Goal: Entertainment & Leisure: Browse casually

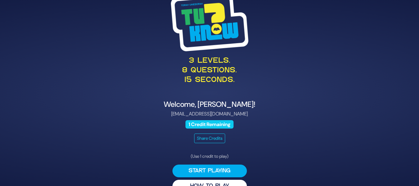
scroll to position [14, 0]
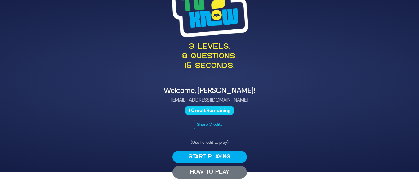
click at [220, 166] on button "HOW TO PLAY" at bounding box center [210, 172] width 74 height 13
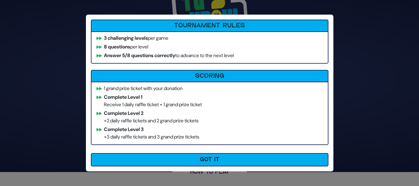
click at [246, 147] on div "Tournament Rules 3 challenging levels per game 8 questions per level Answer 5/8…" at bounding box center [210, 93] width 248 height 157
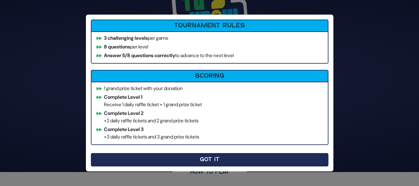
click at [250, 160] on button "Got It" at bounding box center [210, 159] width 238 height 13
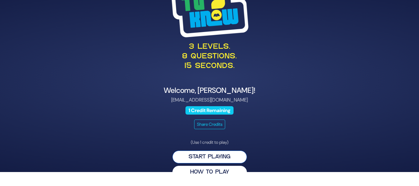
click at [228, 155] on button "Start Playing" at bounding box center [210, 157] width 74 height 13
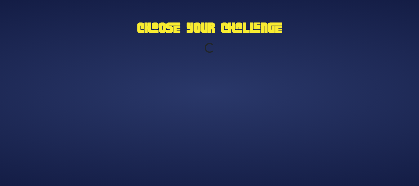
scroll to position [0, 0]
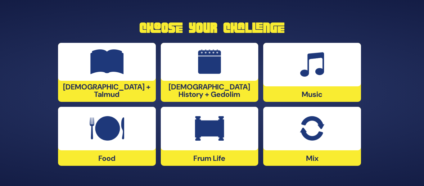
click at [224, 130] on div at bounding box center [210, 128] width 98 height 43
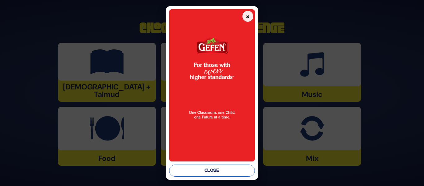
click at [226, 167] on button "Close" at bounding box center [211, 170] width 85 height 12
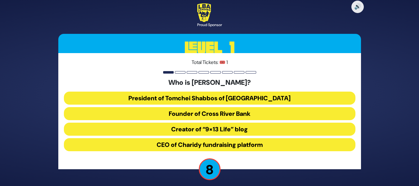
click at [276, 144] on button "CEO of Charidy fundraising platform" at bounding box center [210, 144] width 292 height 13
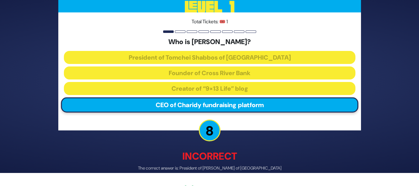
scroll to position [32, 0]
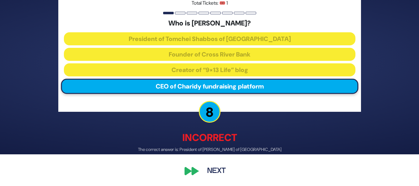
click at [210, 167] on button "Next" at bounding box center [217, 171] width 36 height 14
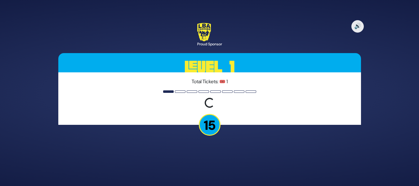
scroll to position [0, 0]
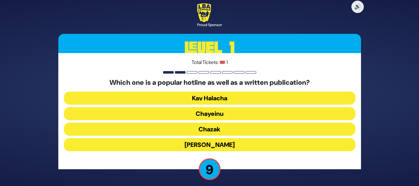
click at [209, 96] on button "Kav Halacha" at bounding box center [210, 98] width 292 height 13
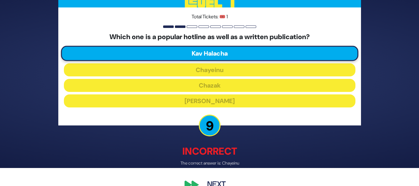
scroll to position [32, 0]
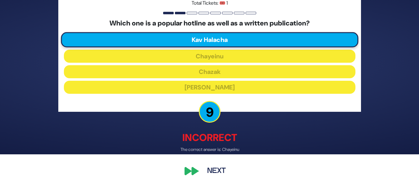
click at [220, 170] on button "Next" at bounding box center [217, 171] width 36 height 14
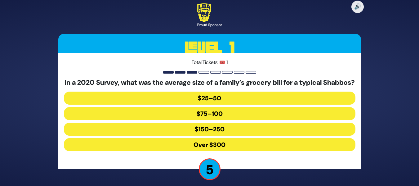
click at [238, 145] on button "Over $300" at bounding box center [210, 144] width 292 height 13
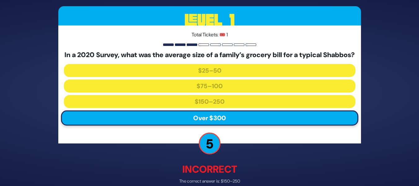
scroll to position [36, 0]
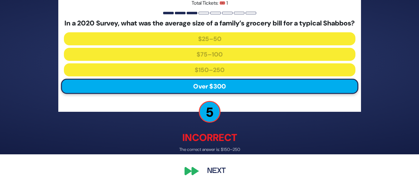
click at [219, 179] on div "🔊 Proud Sponsor Level 1 Total Tickets: 🎟️ 1 In a 2020 Survey, what was the aver…" at bounding box center [210, 61] width 318 height 249
click at [218, 172] on button "Next" at bounding box center [217, 171] width 36 height 14
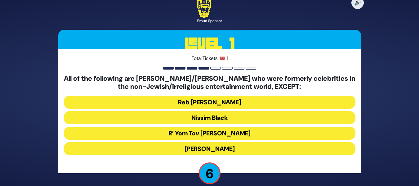
click at [196, 133] on button "R’ Yom Tov Glazer" at bounding box center [210, 133] width 292 height 13
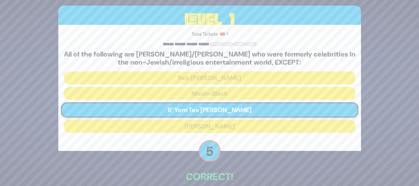
scroll to position [22, 0]
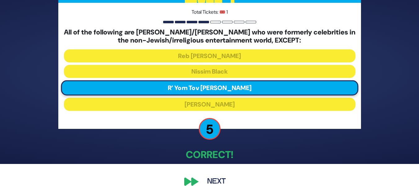
click at [208, 177] on button "Next" at bounding box center [217, 181] width 36 height 14
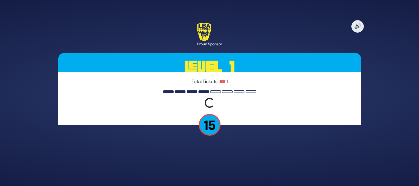
scroll to position [0, 0]
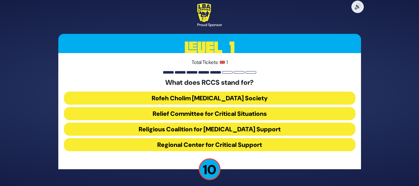
click at [274, 96] on button "Rofeh Cholim Cancer Society" at bounding box center [210, 98] width 292 height 13
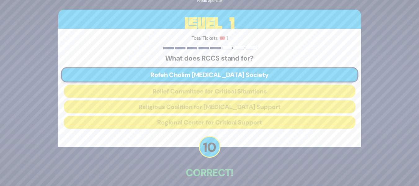
scroll to position [28, 0]
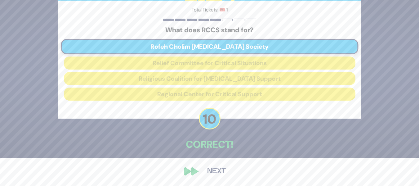
click at [214, 167] on button "Next" at bounding box center [217, 171] width 36 height 14
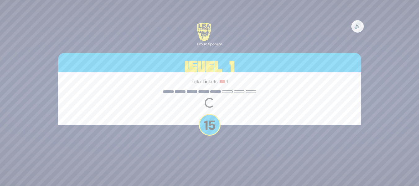
scroll to position [0, 0]
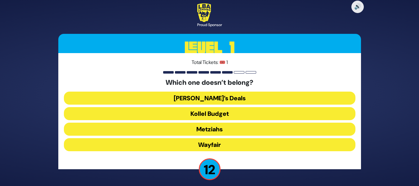
click at [236, 128] on button "Metziahs" at bounding box center [210, 129] width 292 height 13
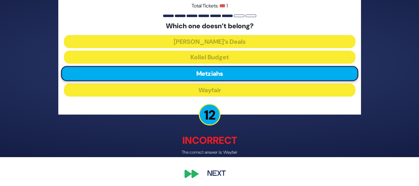
scroll to position [29, 0]
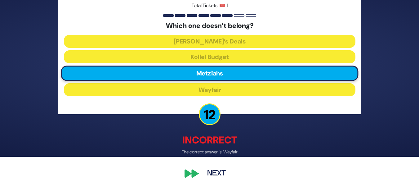
click at [217, 168] on button "Next" at bounding box center [217, 174] width 36 height 14
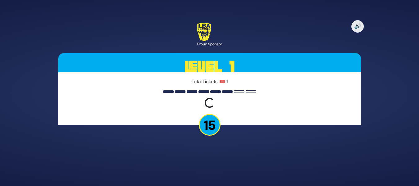
scroll to position [0, 0]
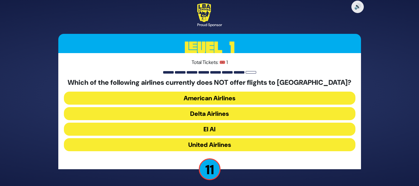
click at [220, 101] on button "American Airlines" at bounding box center [210, 98] width 292 height 13
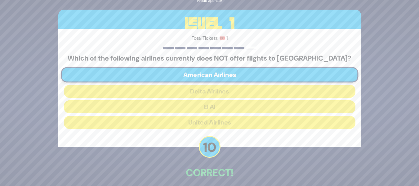
scroll to position [28, 0]
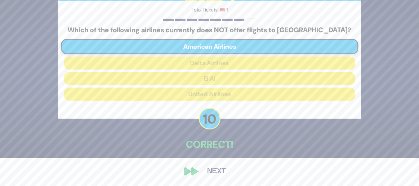
click at [205, 173] on button "Next" at bounding box center [217, 171] width 36 height 14
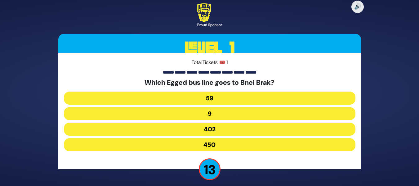
click at [200, 126] on button "402" at bounding box center [210, 129] width 292 height 13
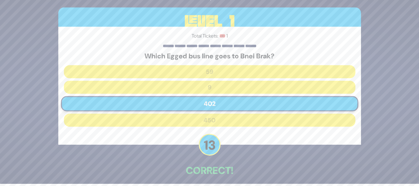
scroll to position [28, 0]
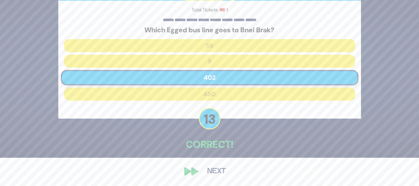
click at [216, 170] on button "Next" at bounding box center [217, 171] width 36 height 14
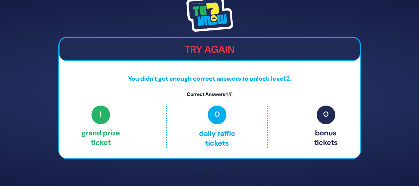
click at [207, 169] on div "Try Again You didn't get enough correct answers to unlock level 2. Correct Answ…" at bounding box center [210, 92] width 318 height 207
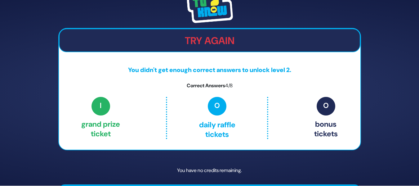
scroll to position [19, 0]
